Goal: Task Accomplishment & Management: Manage account settings

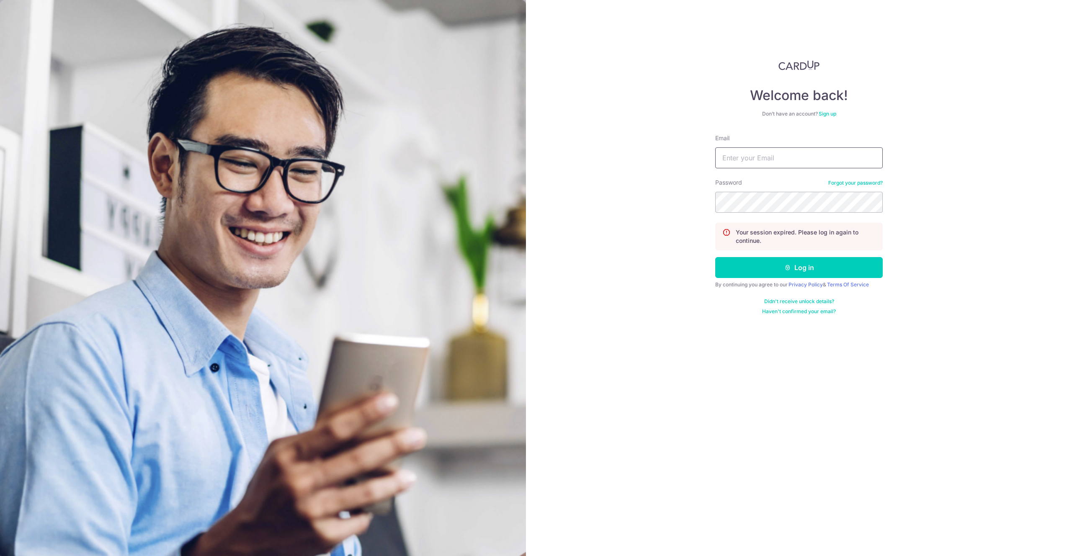
type input "[EMAIL_ADDRESS][DOMAIN_NAME]"
click at [802, 259] on button "Log in" at bounding box center [798, 267] width 167 height 21
